Goal: Find specific page/section: Find specific page/section

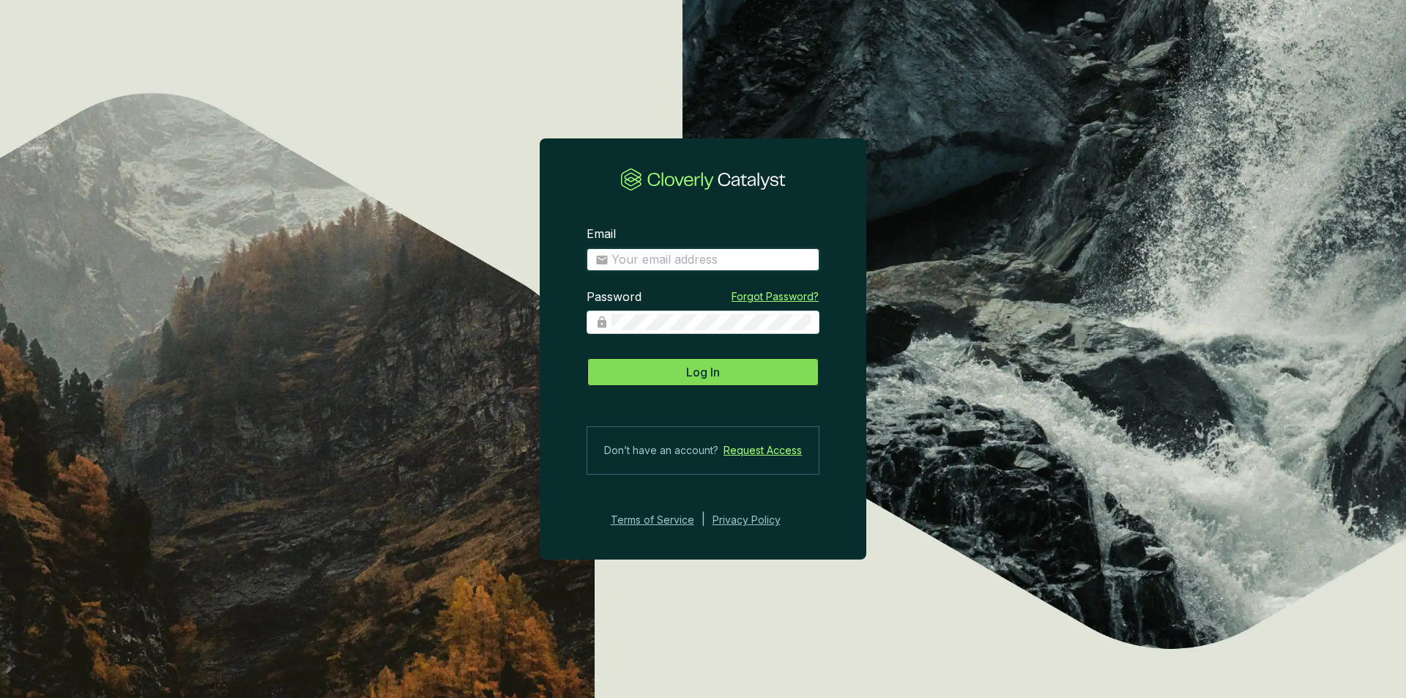
type input "[PERSON_NAME][EMAIL_ADDRESS][DOMAIN_NAME]"
click at [718, 382] on button "Log In" at bounding box center [703, 371] width 233 height 29
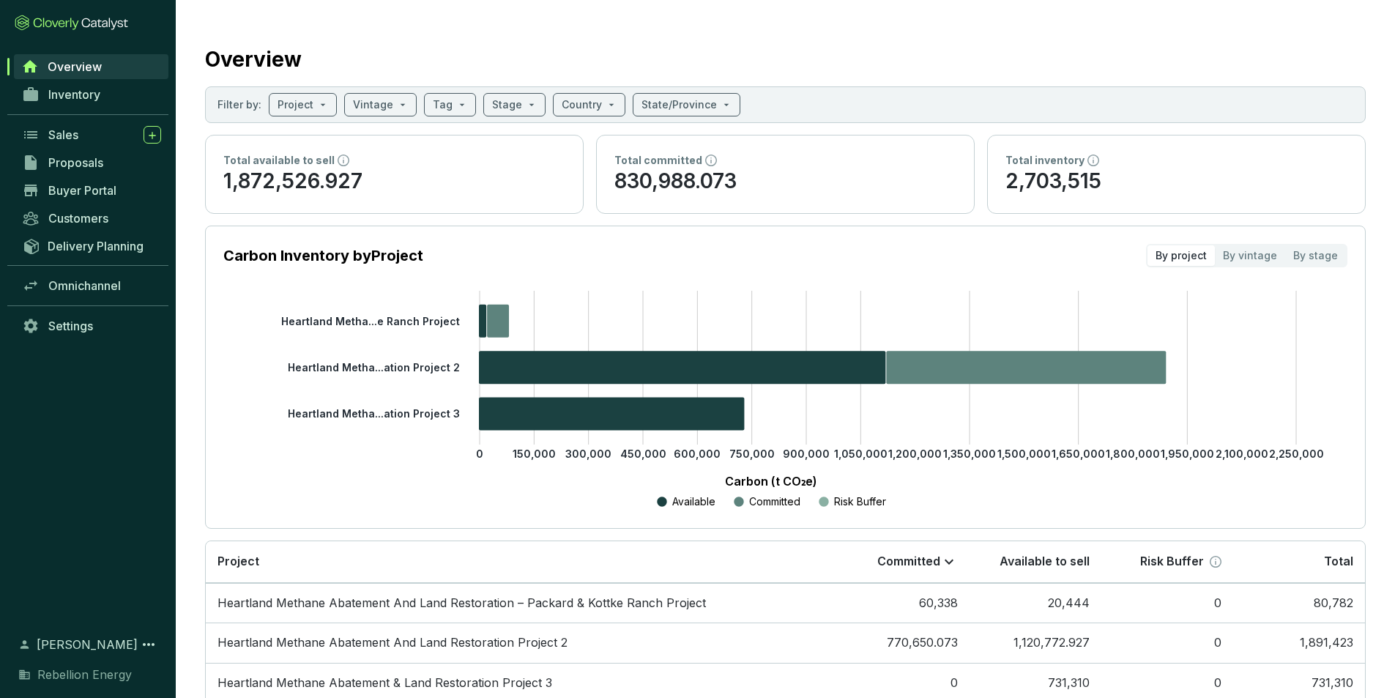
scroll to position [84, 0]
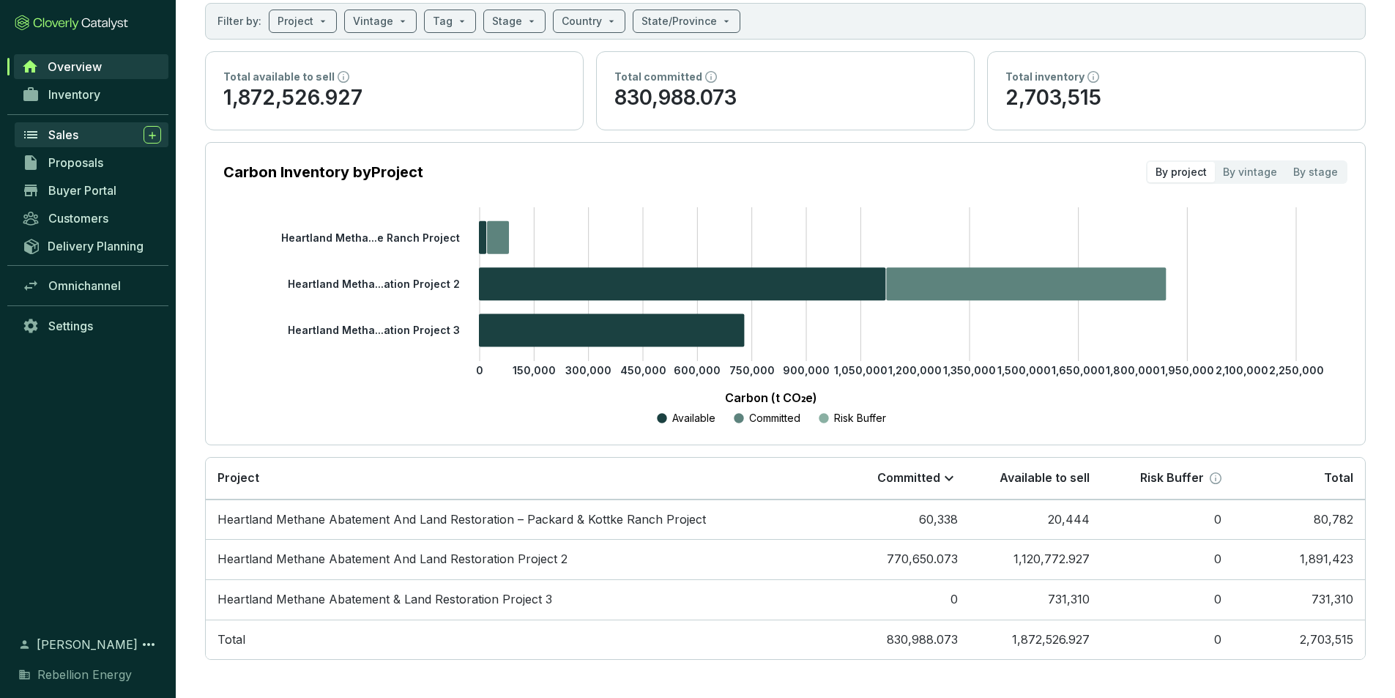
click at [53, 135] on span "Sales" at bounding box center [63, 134] width 30 height 15
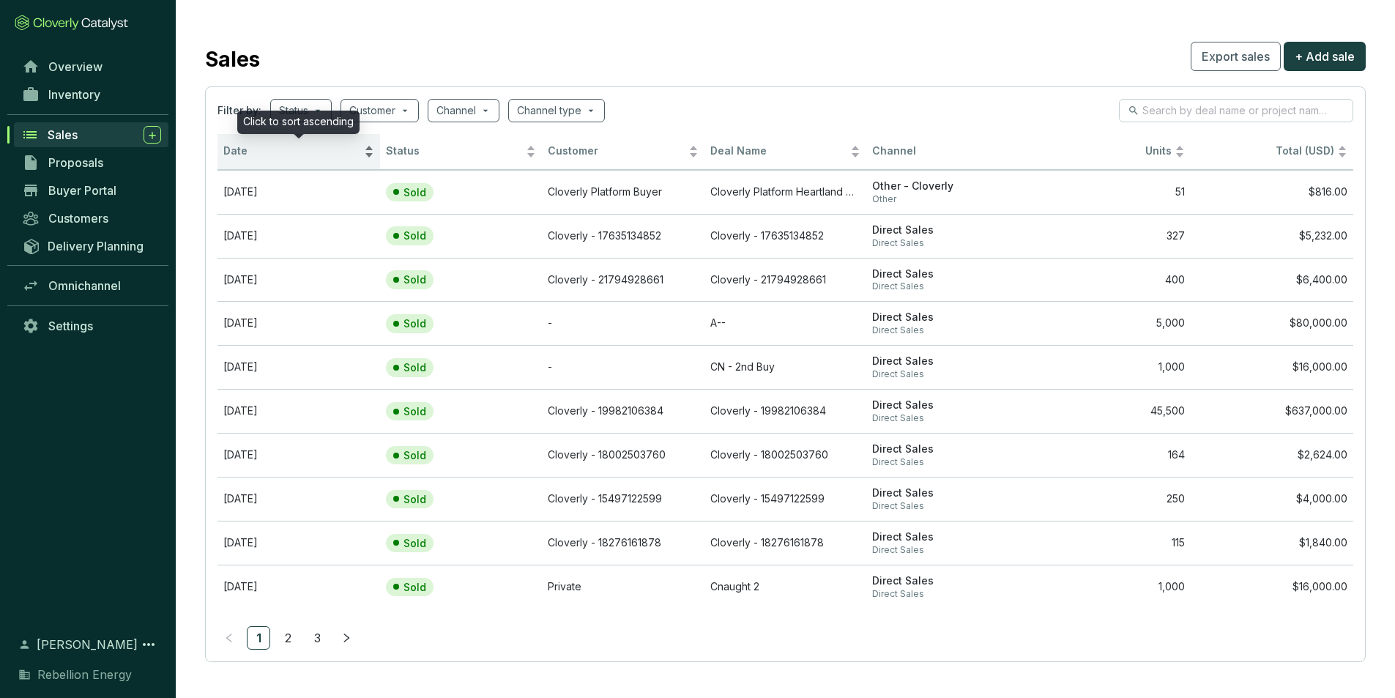
click at [371, 153] on div "Date" at bounding box center [298, 152] width 151 height 18
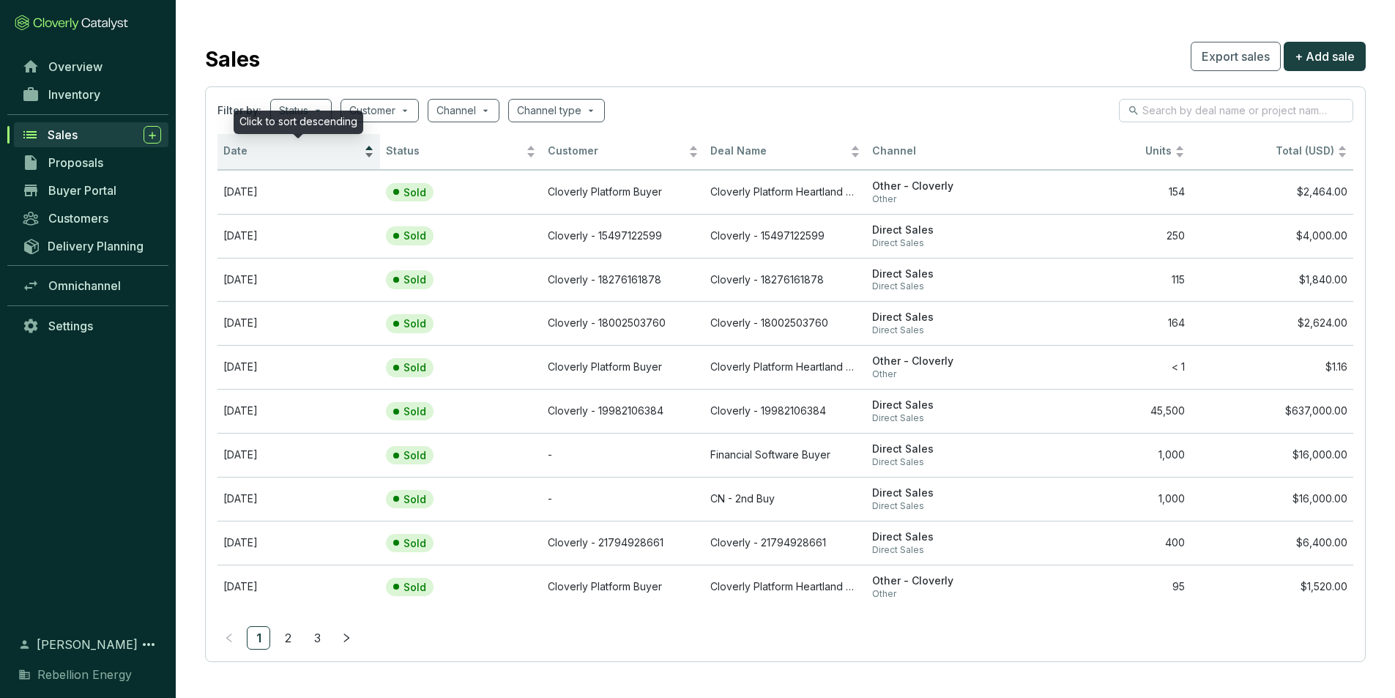
click at [366, 148] on div "Date" at bounding box center [298, 152] width 151 height 18
